Goal: Task Accomplishment & Management: Manage account settings

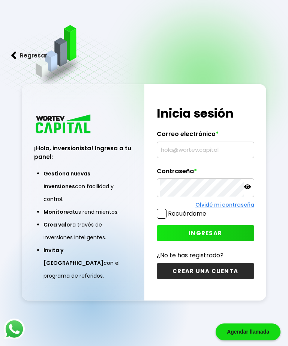
click at [206, 158] on input "text" at bounding box center [205, 150] width 91 height 16
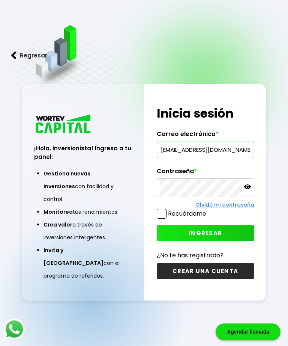
type input "elifanta63@hotmail.com"
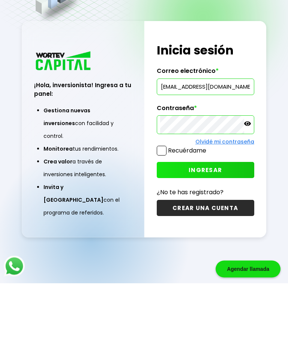
click at [219, 229] on span "INGRESAR" at bounding box center [205, 233] width 33 height 8
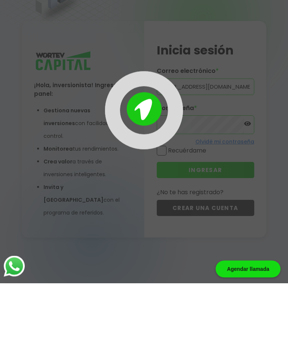
scroll to position [38, 0]
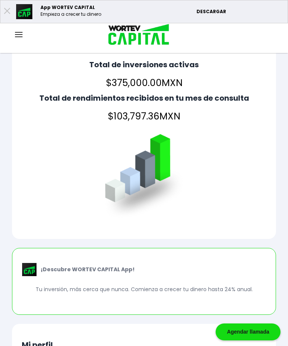
scroll to position [13, 0]
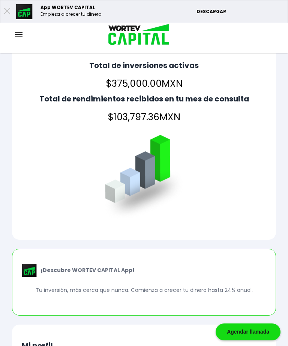
click at [26, 33] on div at bounding box center [19, 34] width 38 height 9
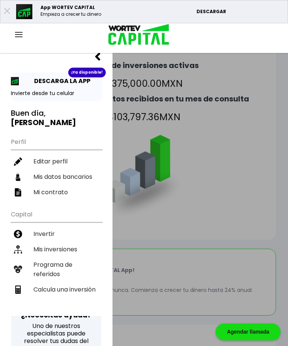
click at [75, 242] on li "Mis inversiones" at bounding box center [56, 249] width 91 height 15
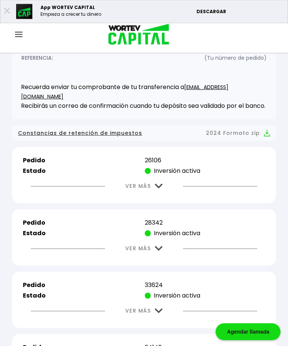
scroll to position [184, 0]
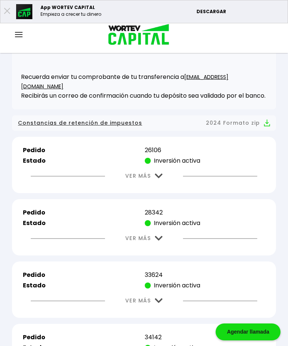
click at [180, 174] on div "VER MÁS" at bounding box center [144, 175] width 245 height 19
click at [161, 178] on img at bounding box center [159, 176] width 8 height 5
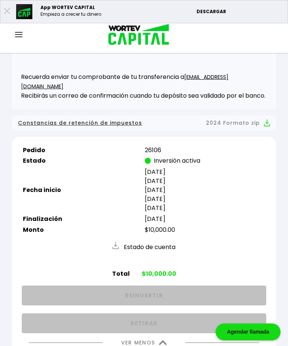
click at [162, 345] on img at bounding box center [163, 342] width 8 height 5
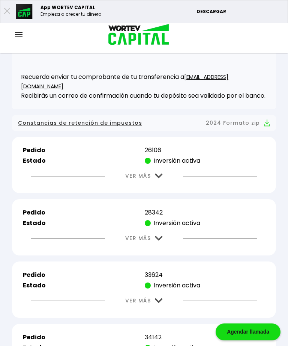
click at [160, 241] on img at bounding box center [159, 238] width 8 height 5
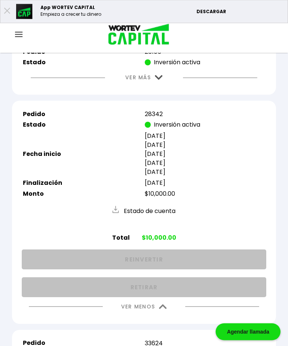
click at [163, 310] on img at bounding box center [163, 307] width 8 height 5
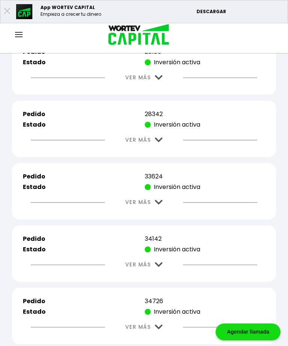
click at [164, 207] on button "VER MÁS" at bounding box center [144, 202] width 60 height 19
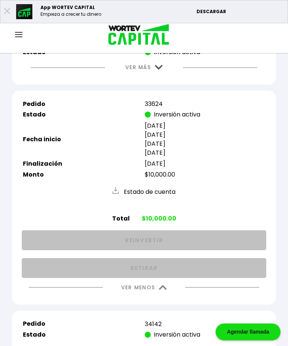
scroll to position [368, 0]
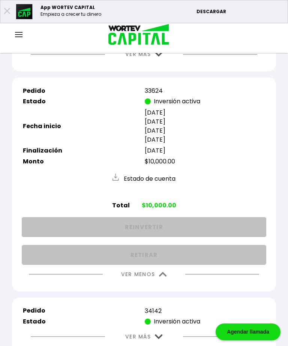
click at [162, 277] on img at bounding box center [163, 274] width 8 height 5
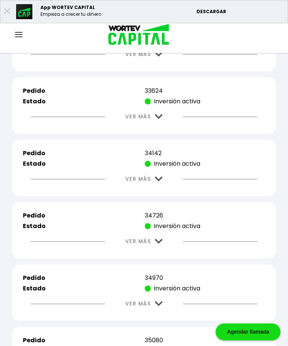
click at [162, 181] on img at bounding box center [159, 179] width 8 height 5
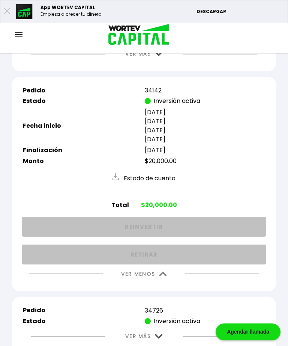
scroll to position [442, 0]
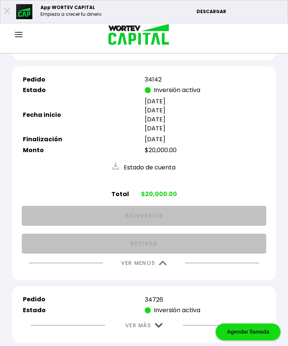
click at [162, 273] on button "VER MENOS" at bounding box center [144, 263] width 68 height 19
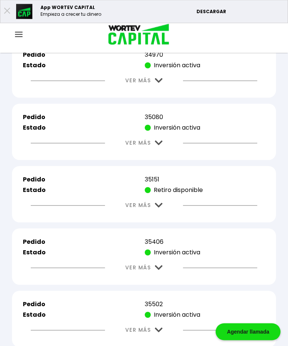
scroll to position [592, 0]
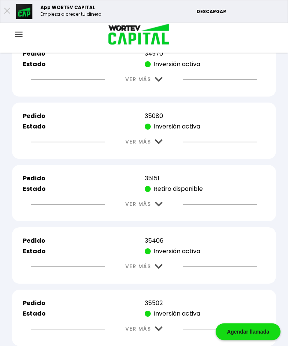
click at [163, 207] on img at bounding box center [159, 204] width 8 height 5
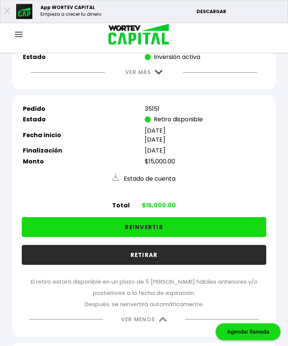
scroll to position [663, 0]
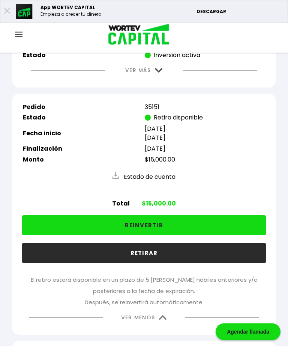
click at [211, 236] on button "REINVERTIR" at bounding box center [144, 226] width 245 height 20
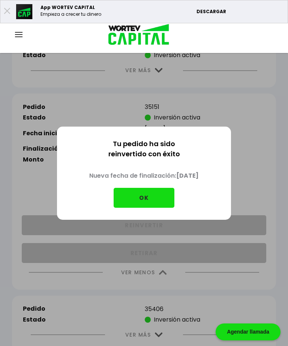
click at [158, 208] on button "OK" at bounding box center [144, 198] width 61 height 20
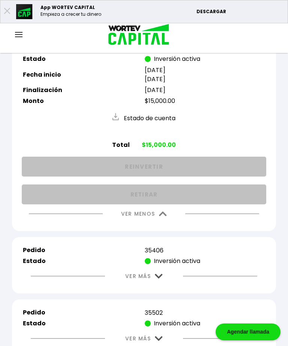
scroll to position [729, 0]
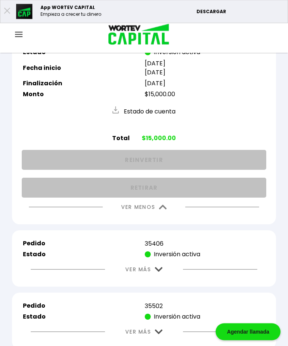
click at [164, 210] on img at bounding box center [163, 207] width 8 height 5
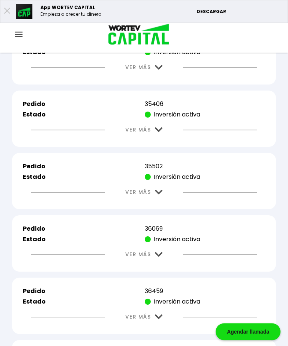
scroll to position [729, 0]
click at [162, 132] on img at bounding box center [159, 129] width 8 height 5
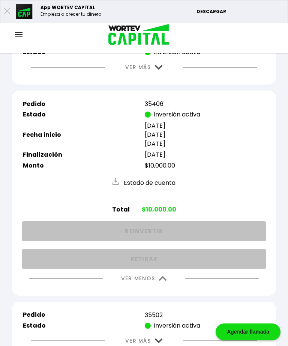
click at [160, 281] on img at bounding box center [163, 278] width 8 height 5
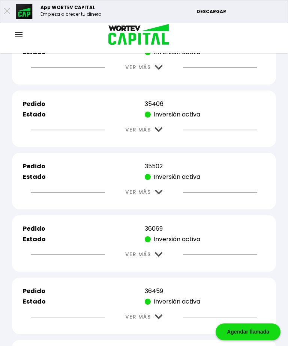
click at [160, 195] on img at bounding box center [159, 192] width 8 height 5
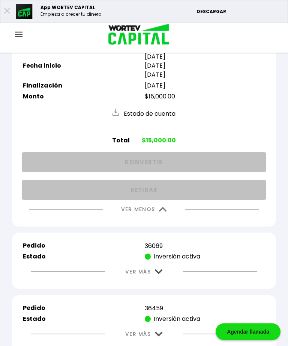
scroll to position [859, 0]
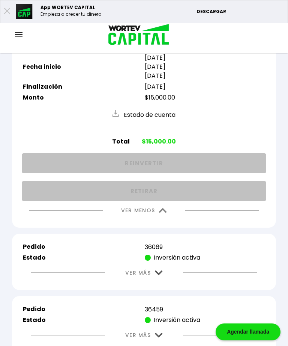
click at [163, 213] on img at bounding box center [163, 210] width 8 height 5
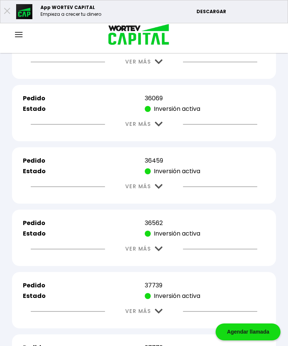
click at [162, 127] on img at bounding box center [159, 124] width 8 height 5
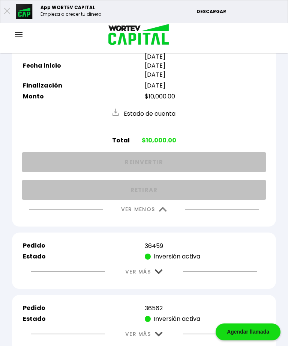
scroll to position [955, 0]
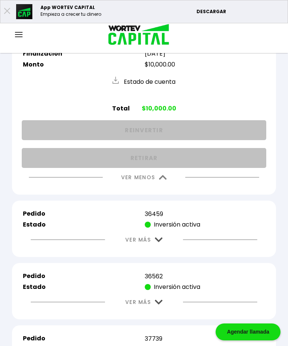
click at [163, 180] on img at bounding box center [163, 177] width 8 height 5
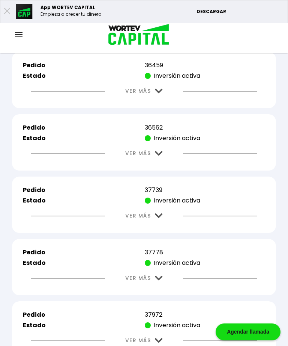
click at [159, 94] on img at bounding box center [159, 91] width 8 height 5
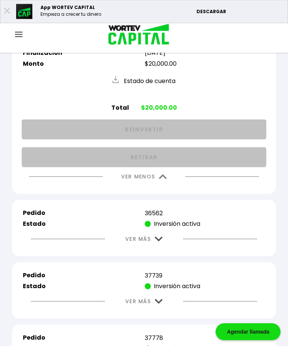
click at [160, 187] on button "VER MENOS" at bounding box center [144, 177] width 68 height 19
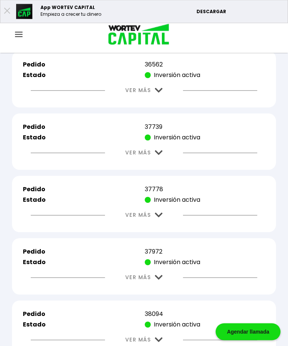
scroll to position [1018, 0]
click at [156, 93] on img at bounding box center [159, 90] width 8 height 5
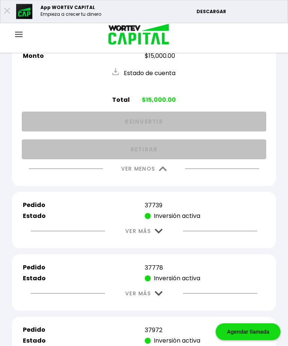
scroll to position [1090, 0]
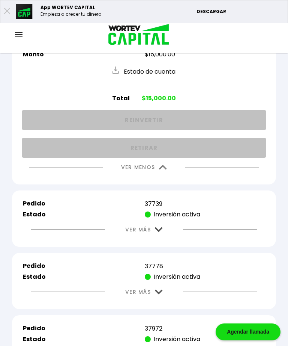
click at [160, 170] on img at bounding box center [163, 167] width 8 height 5
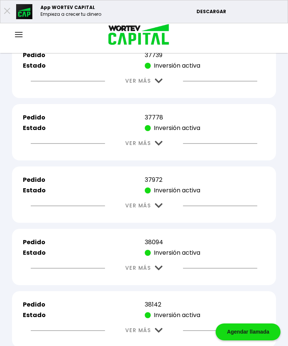
click at [159, 83] on img at bounding box center [159, 81] width 8 height 5
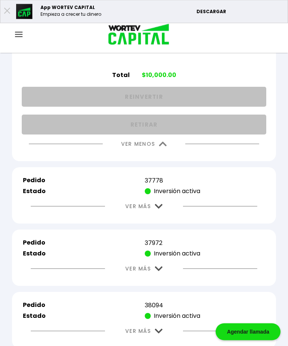
scroll to position [1177, 0]
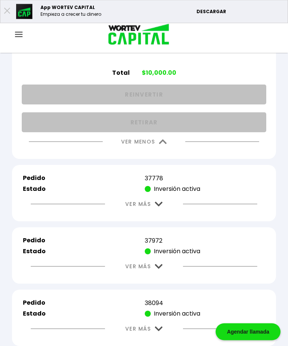
click at [162, 145] on img at bounding box center [163, 142] width 8 height 5
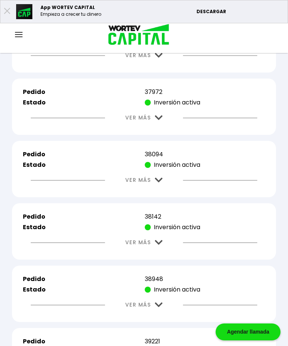
click at [158, 65] on button "VER MÁS" at bounding box center [144, 55] width 60 height 19
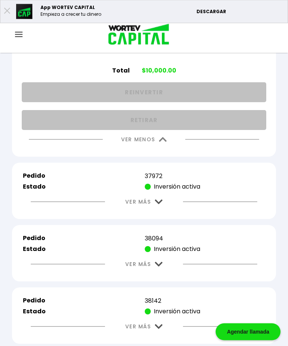
click at [165, 142] on img at bounding box center [163, 139] width 8 height 5
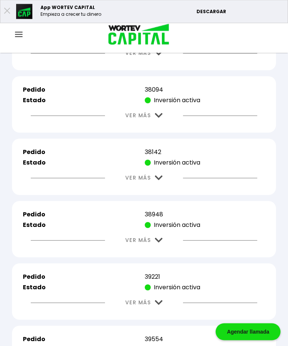
scroll to position [1242, 0]
click at [161, 56] on img at bounding box center [159, 53] width 8 height 5
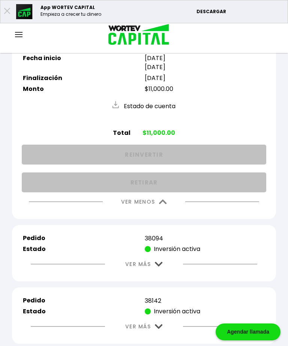
click at [162, 211] on button "VER MENOS" at bounding box center [144, 201] width 68 height 19
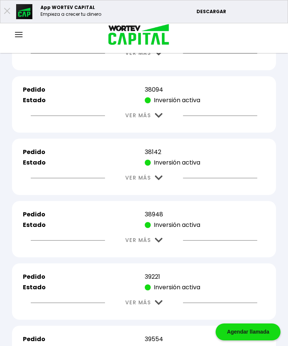
click at [163, 118] on img at bounding box center [159, 115] width 8 height 5
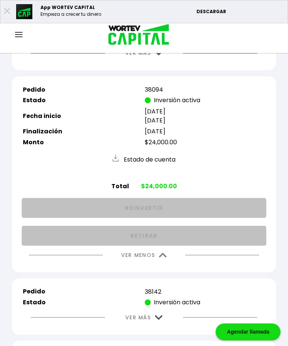
click at [161, 258] on img at bounding box center [163, 255] width 8 height 5
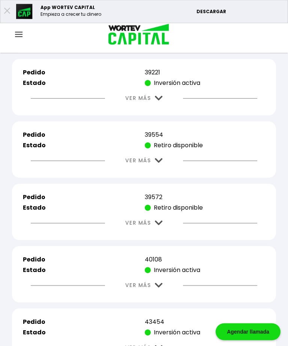
scroll to position [1447, 0]
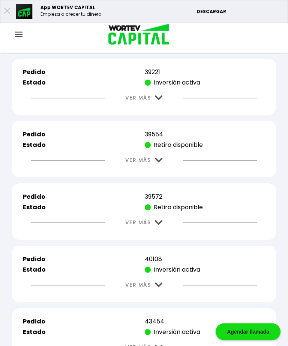
click at [159, 163] on img at bounding box center [159, 160] width 8 height 5
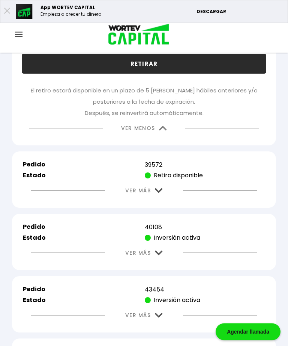
scroll to position [1655, 0]
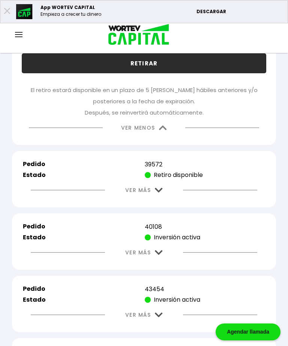
click at [161, 130] on img at bounding box center [163, 127] width 8 height 5
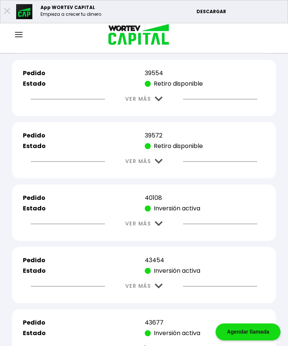
scroll to position [1510, 0]
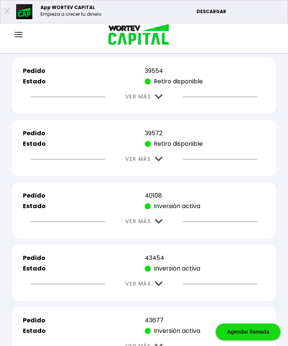
click at [160, 162] on img at bounding box center [159, 159] width 8 height 5
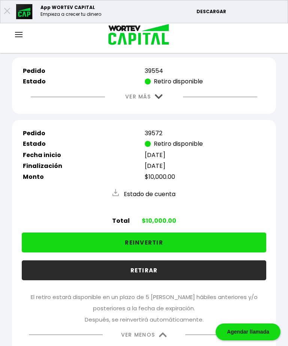
click at [167, 280] on button "RETIRAR" at bounding box center [144, 270] width 245 height 20
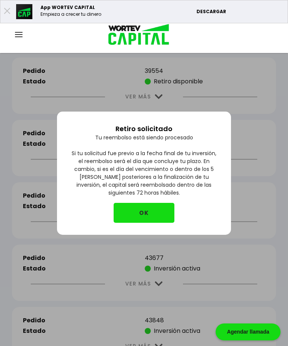
click at [248, 291] on div "Retiro solicitado Tu reembolso está siendo procesado Si tu solicitud fue previo…" at bounding box center [144, 173] width 288 height 346
click at [247, 305] on div "Retiro solicitado Tu reembolso está siendo procesado Si tu solicitud fue previo…" at bounding box center [144, 173] width 288 height 346
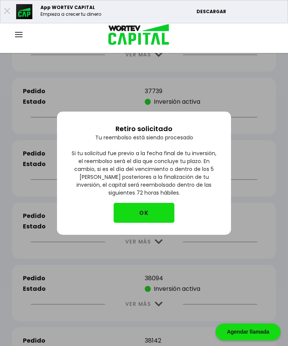
scroll to position [1042, 0]
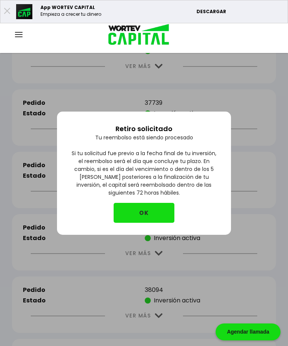
click at [22, 33] on img at bounding box center [19, 34] width 8 height 5
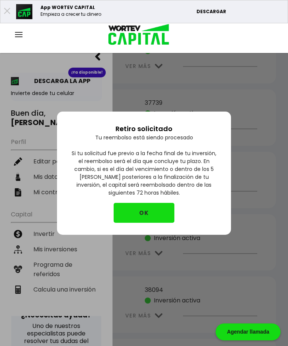
click at [22, 32] on img at bounding box center [19, 34] width 8 height 5
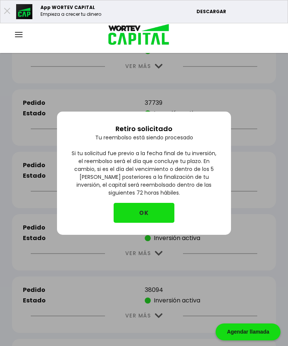
click at [261, 97] on div "Retiro solicitado Tu reembolso está siendo procesado Si tu solicitud fue previo…" at bounding box center [144, 173] width 288 height 346
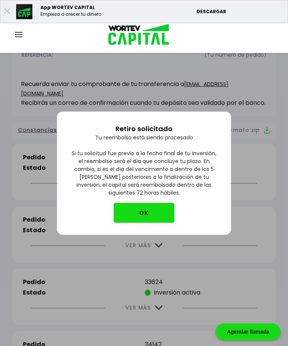
scroll to position [0, 0]
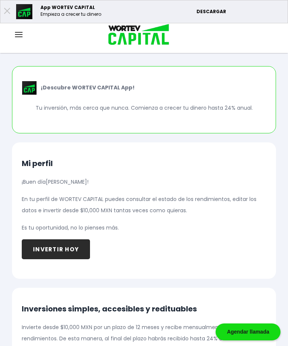
scroll to position [13, 0]
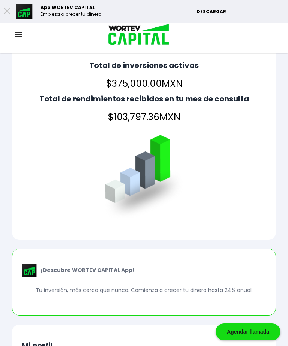
click at [25, 31] on div at bounding box center [19, 34] width 38 height 9
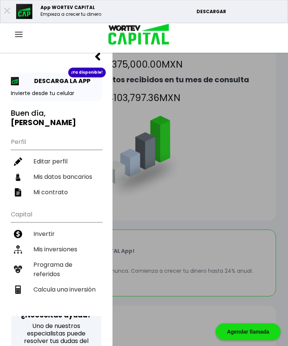
scroll to position [25, 0]
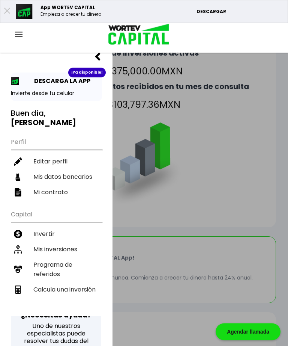
click at [75, 242] on li "Mis inversiones" at bounding box center [56, 249] width 91 height 15
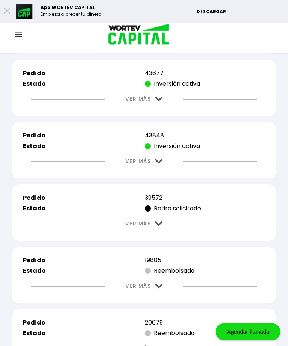
scroll to position [1696, 0]
click at [163, 226] on img at bounding box center [159, 223] width 8 height 5
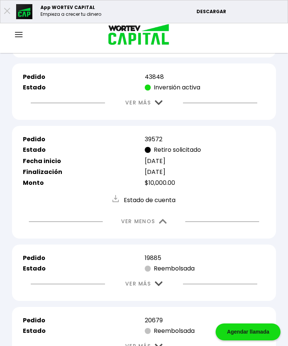
scroll to position [1754, 0]
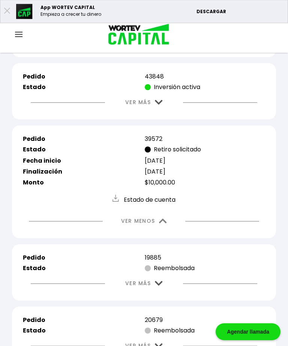
click at [118, 202] on img at bounding box center [116, 198] width 6 height 7
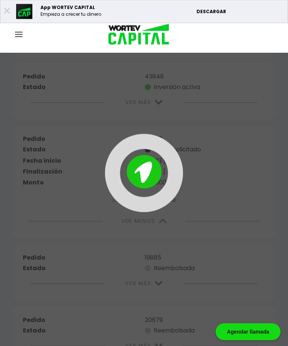
scroll to position [1754, 0]
